Goal: Check status: Check status

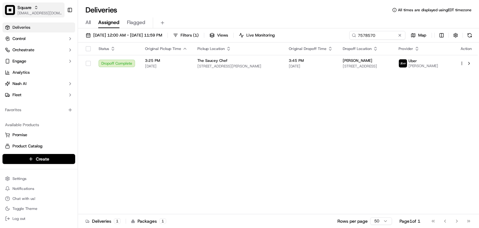
click at [25, 16] on button "Square [EMAIL_ADDRESS][DOMAIN_NAME]" at bounding box center [33, 9] width 62 height 15
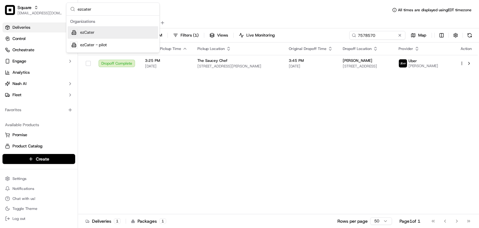
type input "ezcater"
click at [99, 26] on div "ezCater" at bounding box center [113, 32] width 90 height 12
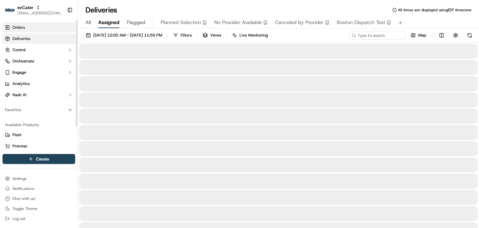
click at [36, 29] on link "Orders" at bounding box center [38, 27] width 73 height 10
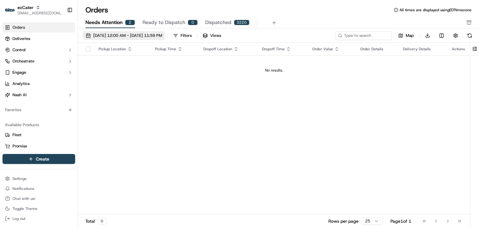
click at [113, 35] on span "09/19/2025 12:00 AM - 09/26/2025 11:59 PM" at bounding box center [127, 36] width 69 height 6
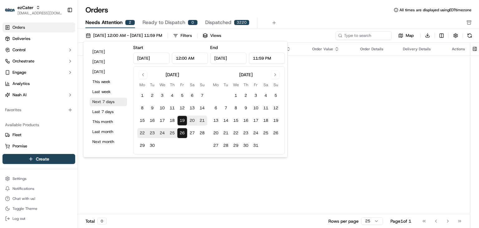
click at [104, 99] on button "Next 7 days" at bounding box center [107, 101] width 37 height 9
click at [102, 103] on button "Next 7 days" at bounding box center [107, 101] width 37 height 9
click at [310, 75] on td "No results." at bounding box center [274, 70] width 392 height 30
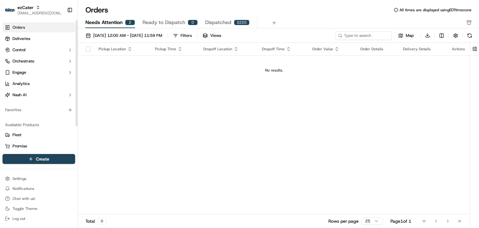
click at [25, 31] on link "Orders" at bounding box center [38, 27] width 73 height 10
click at [114, 34] on span "09/19/2025 12:00 AM - 09/26/2025 11:59 PM" at bounding box center [127, 36] width 69 height 6
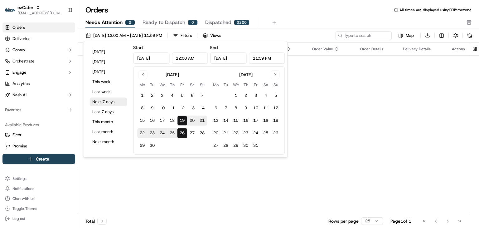
click at [102, 103] on button "Next 7 days" at bounding box center [107, 101] width 37 height 9
click at [334, 71] on div "No results." at bounding box center [273, 70] width 387 height 5
